Goal: Information Seeking & Learning: Learn about a topic

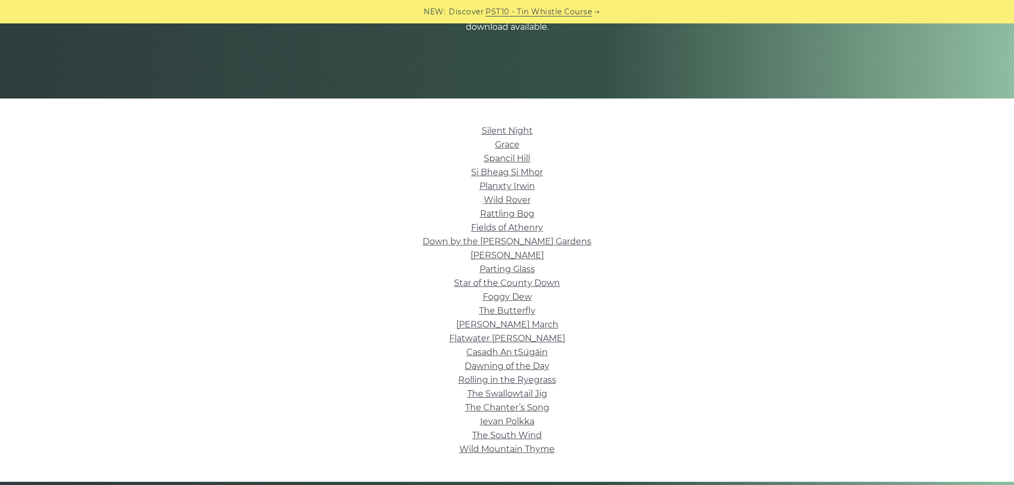
scroll to position [213, 0]
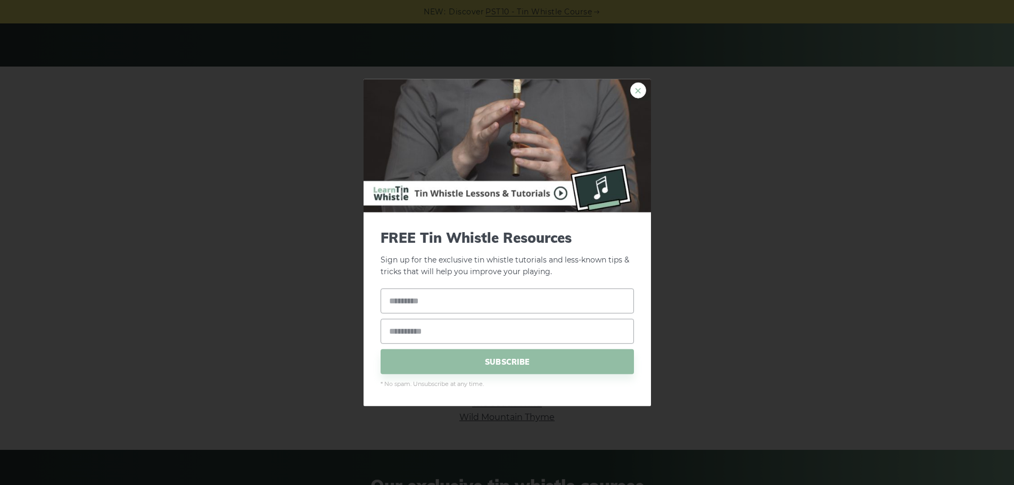
click at [639, 88] on link "×" at bounding box center [638, 90] width 16 height 16
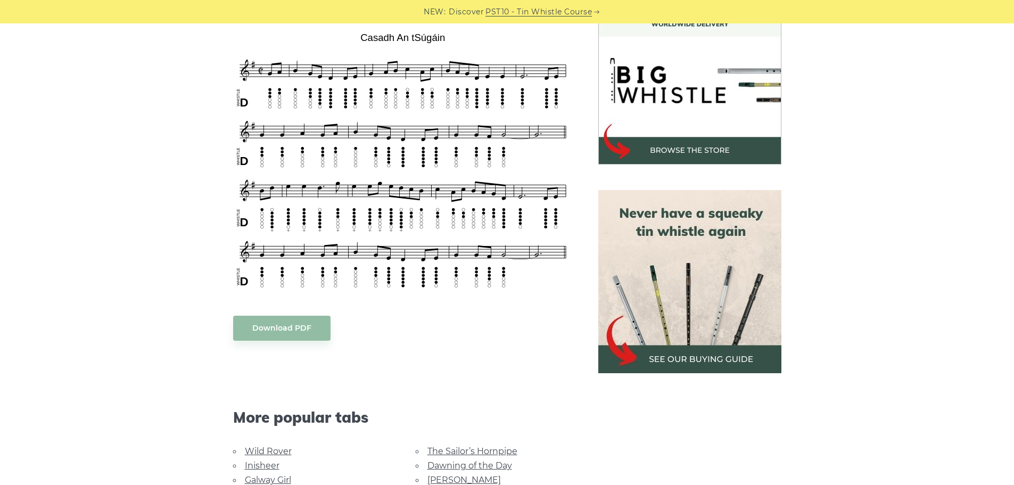
scroll to position [319, 0]
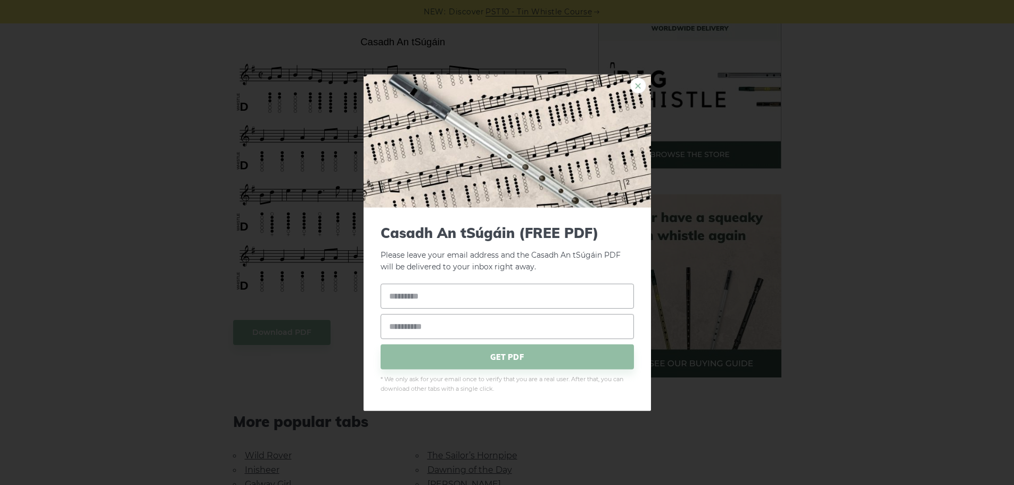
click at [634, 85] on link "×" at bounding box center [638, 85] width 16 height 16
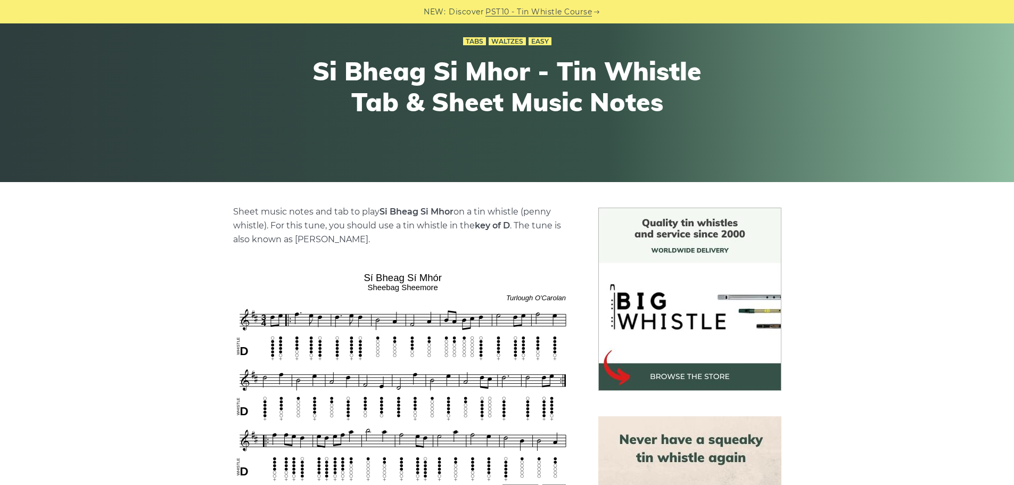
scroll to position [106, 0]
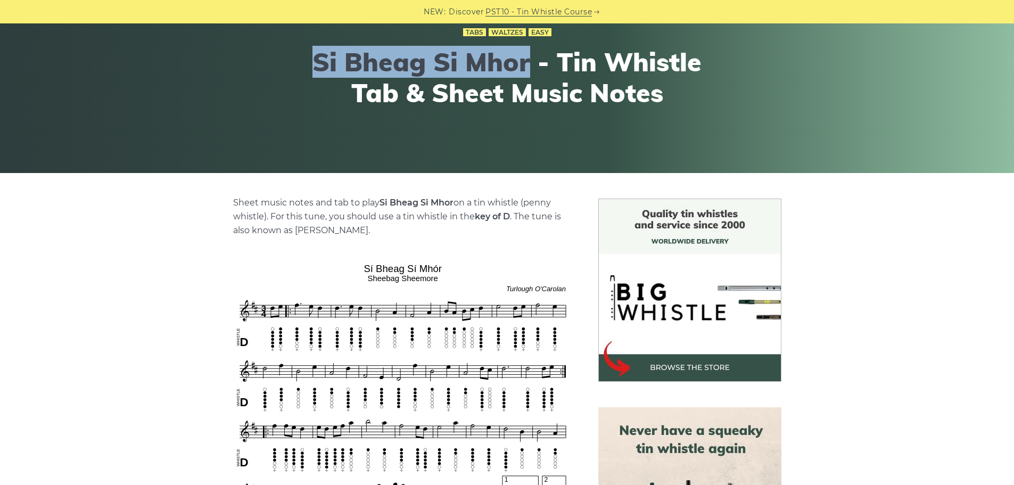
drag, startPoint x: 370, startPoint y: 65, endPoint x: 518, endPoint y: 63, distance: 147.9
click at [525, 68] on h1 "Si­ Bheag Si­ Mhor - Tin Whistle Tab & Sheet Music Notes" at bounding box center [507, 77] width 392 height 61
copy h1 "Si­ Bheag Si­ Mhor"
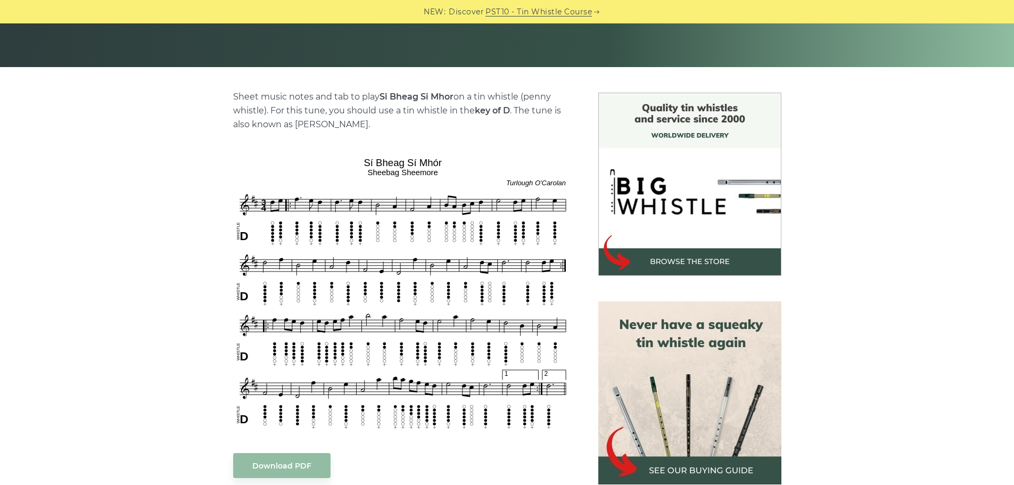
scroll to position [213, 0]
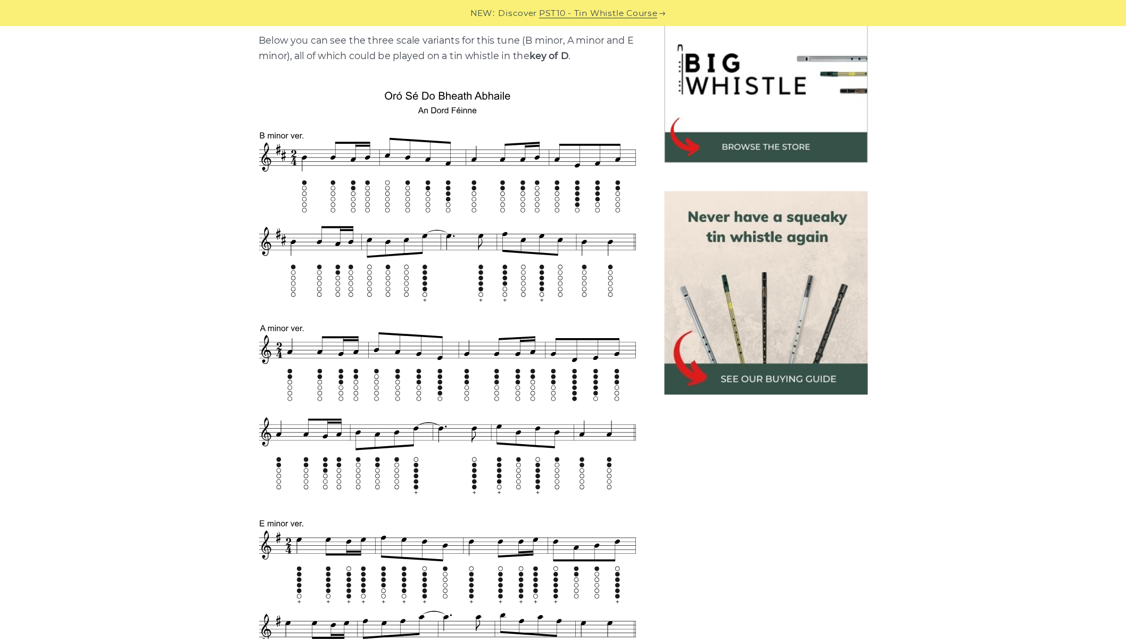
scroll to position [342, 0]
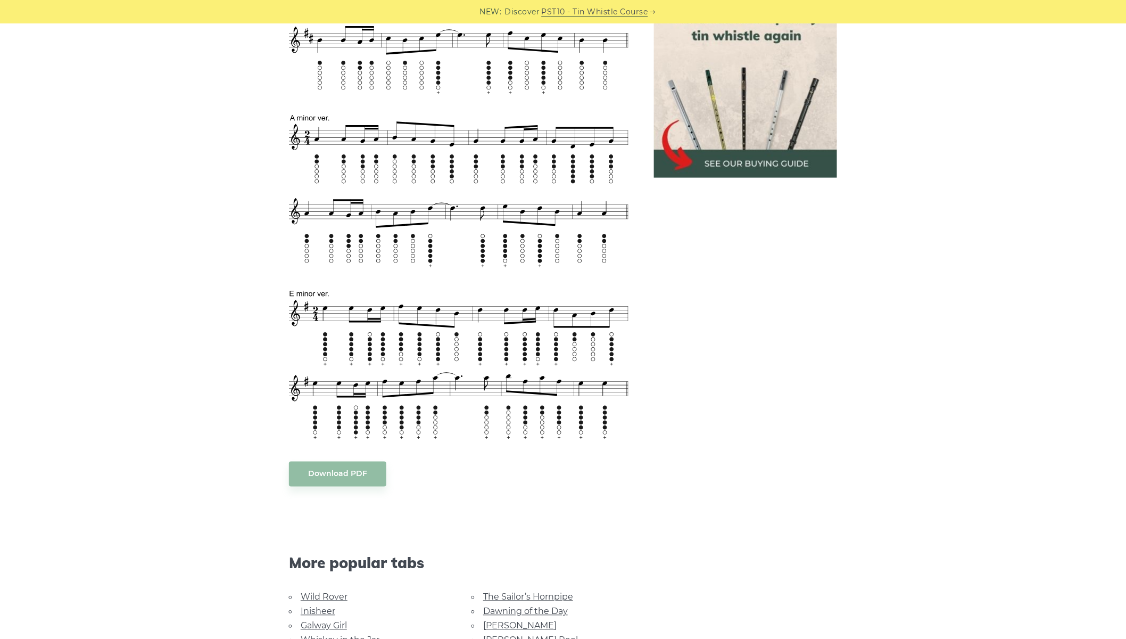
click at [136, 366] on div "Sheet music notes and tab to play Oro Se Do Bheatha Bhaile on a tin whistle (pe…" at bounding box center [563, 312] width 1126 height 1053
